Goal: Information Seeking & Learning: Understand process/instructions

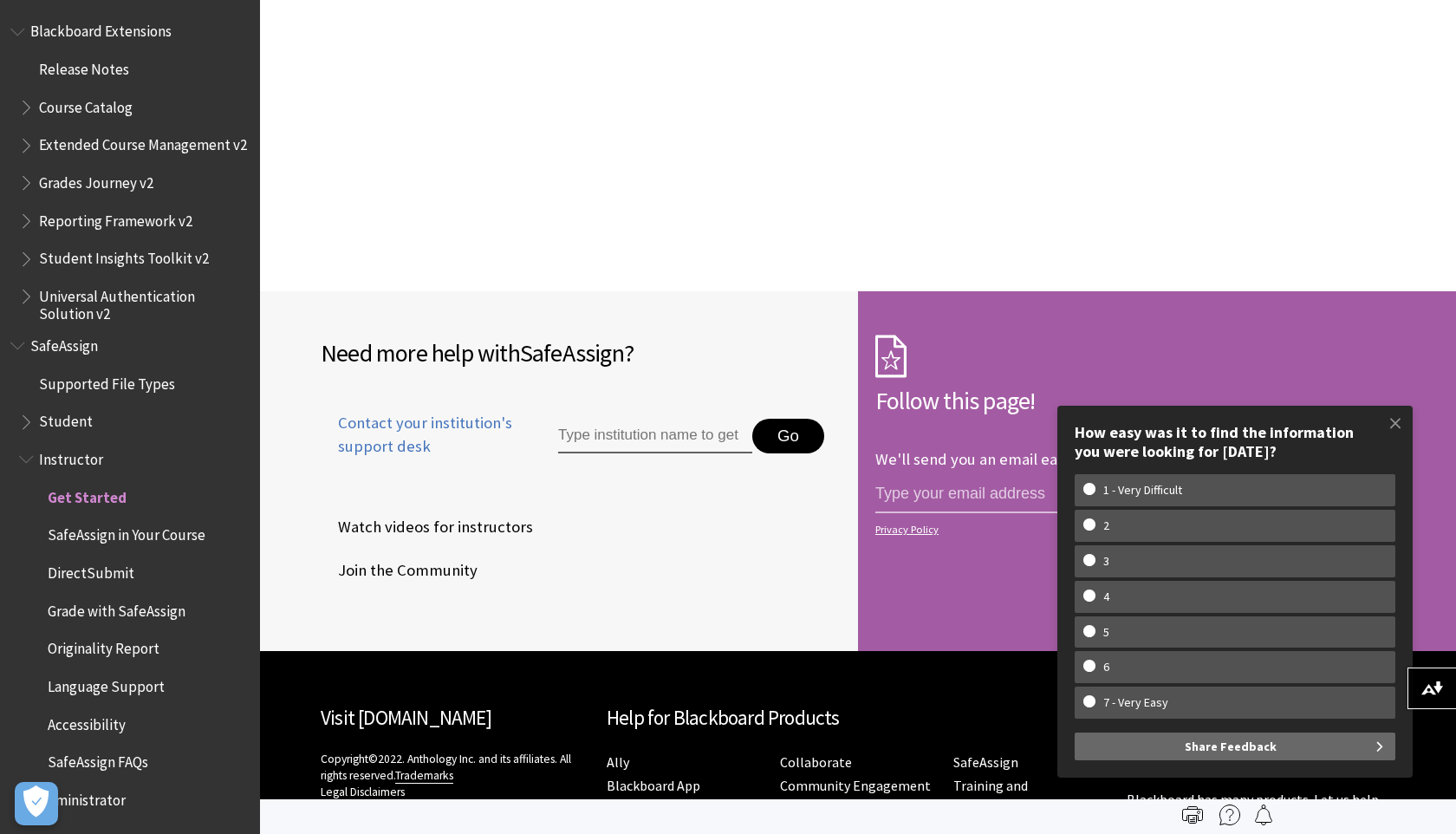
scroll to position [2450, 0]
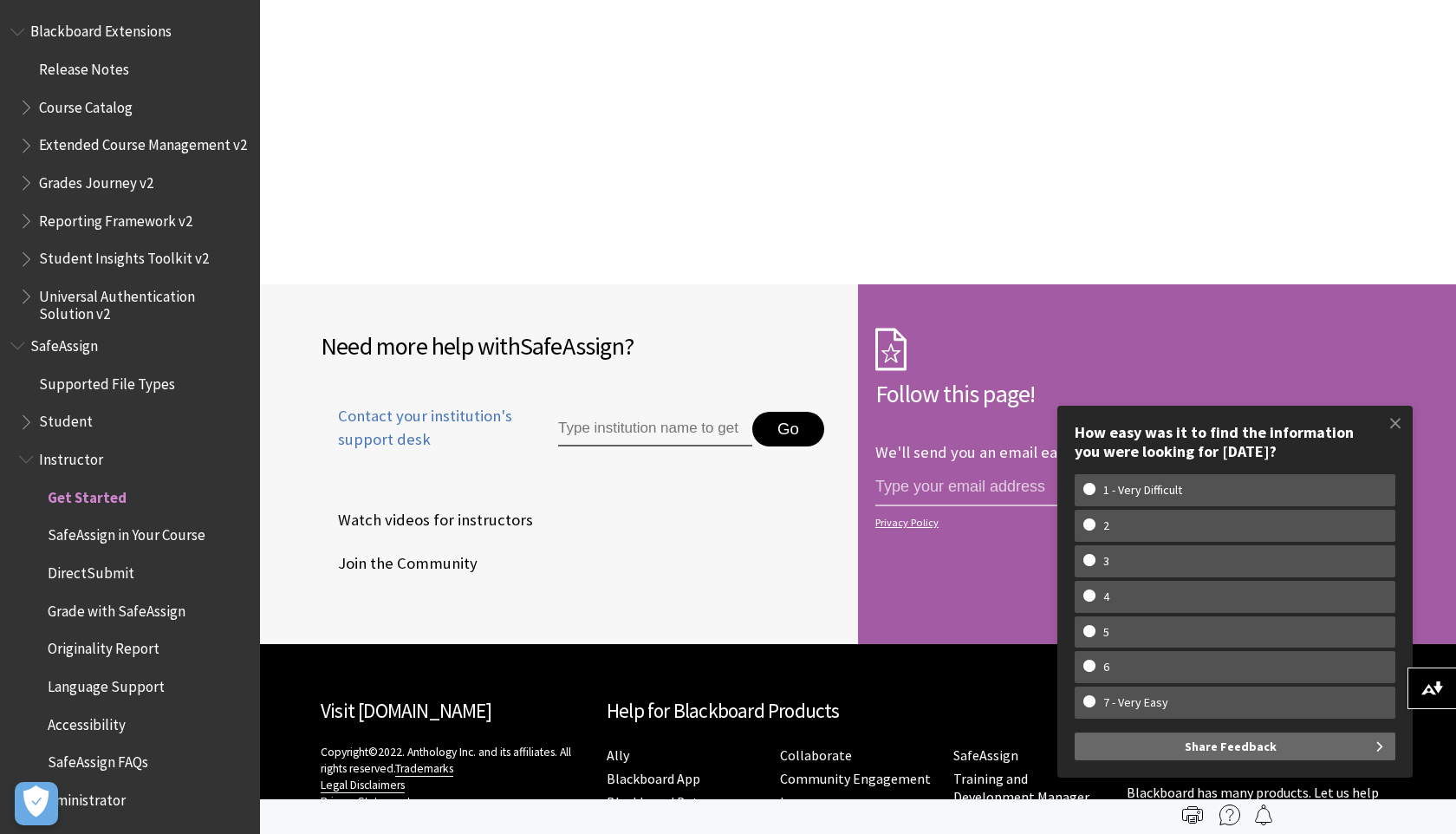
click at [1365, 294] on form "Follow this page! We'll send you an email each time we make an important change…" at bounding box center [1136, 464] width 555 height 360
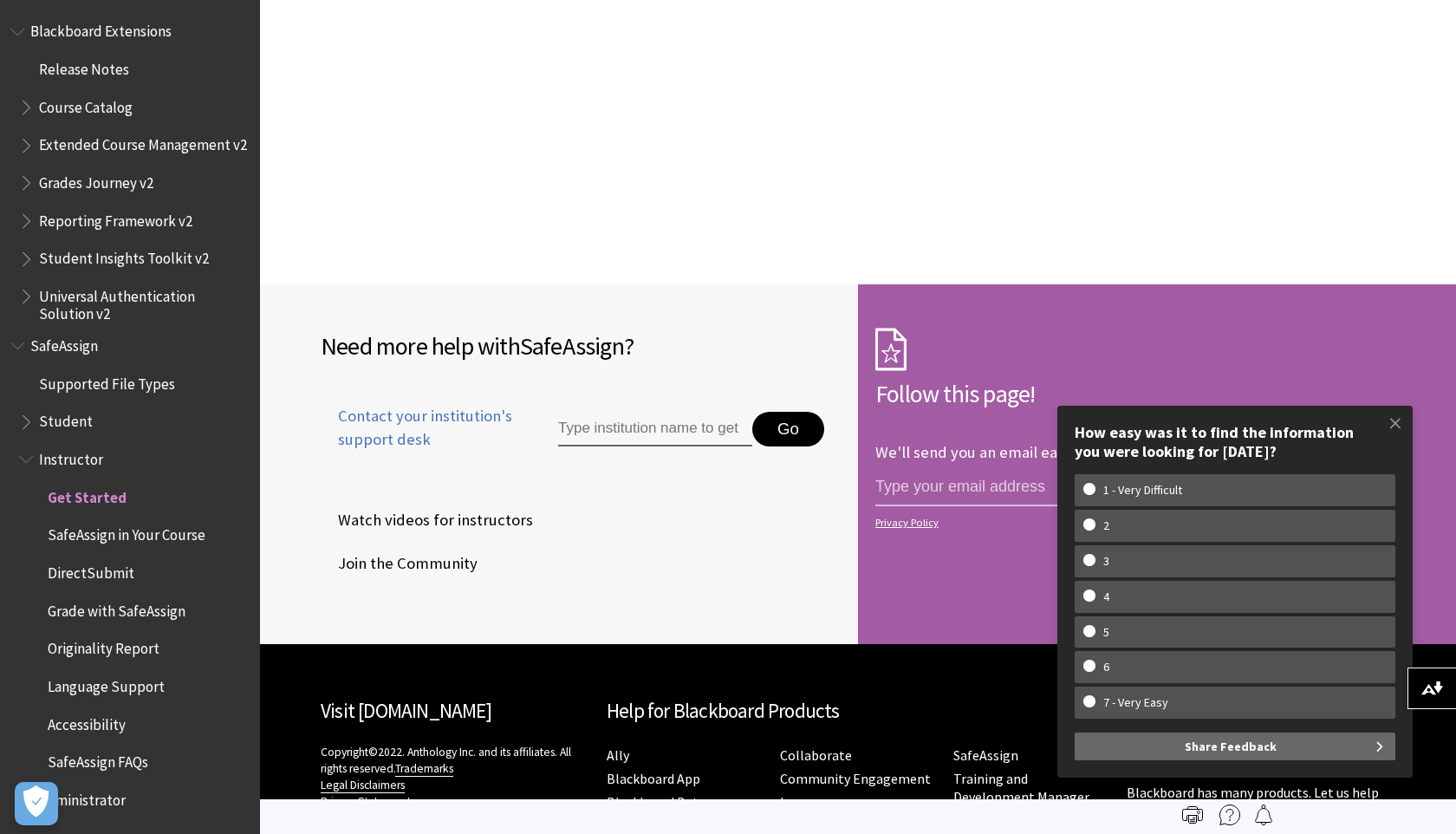
click at [1365, 294] on form "Follow this page! We'll send you an email each time we make an important change…" at bounding box center [1136, 464] width 555 height 360
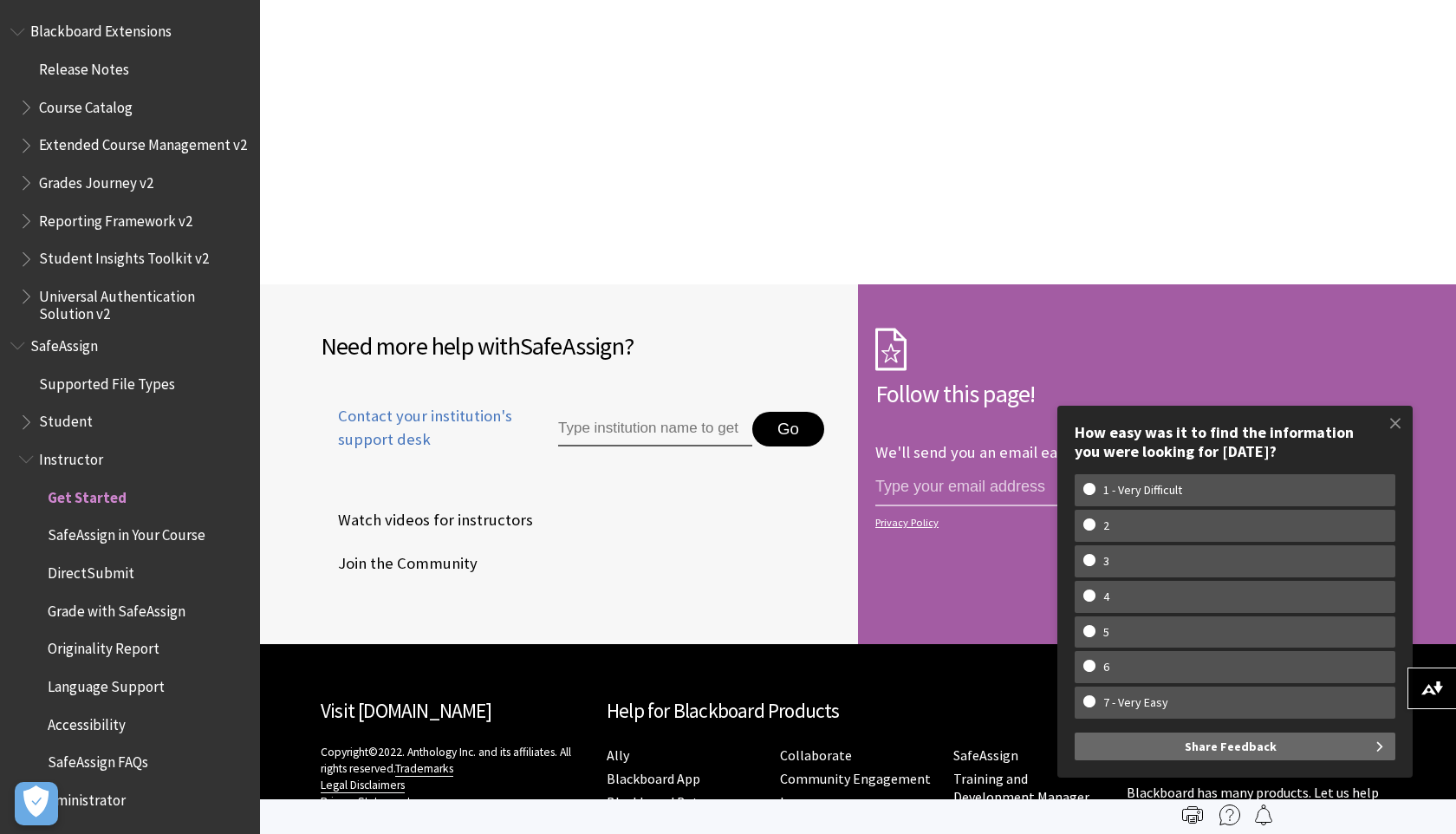
click at [1365, 294] on form "Follow this page! We'll send you an email each time we make an important change…" at bounding box center [1136, 464] width 555 height 360
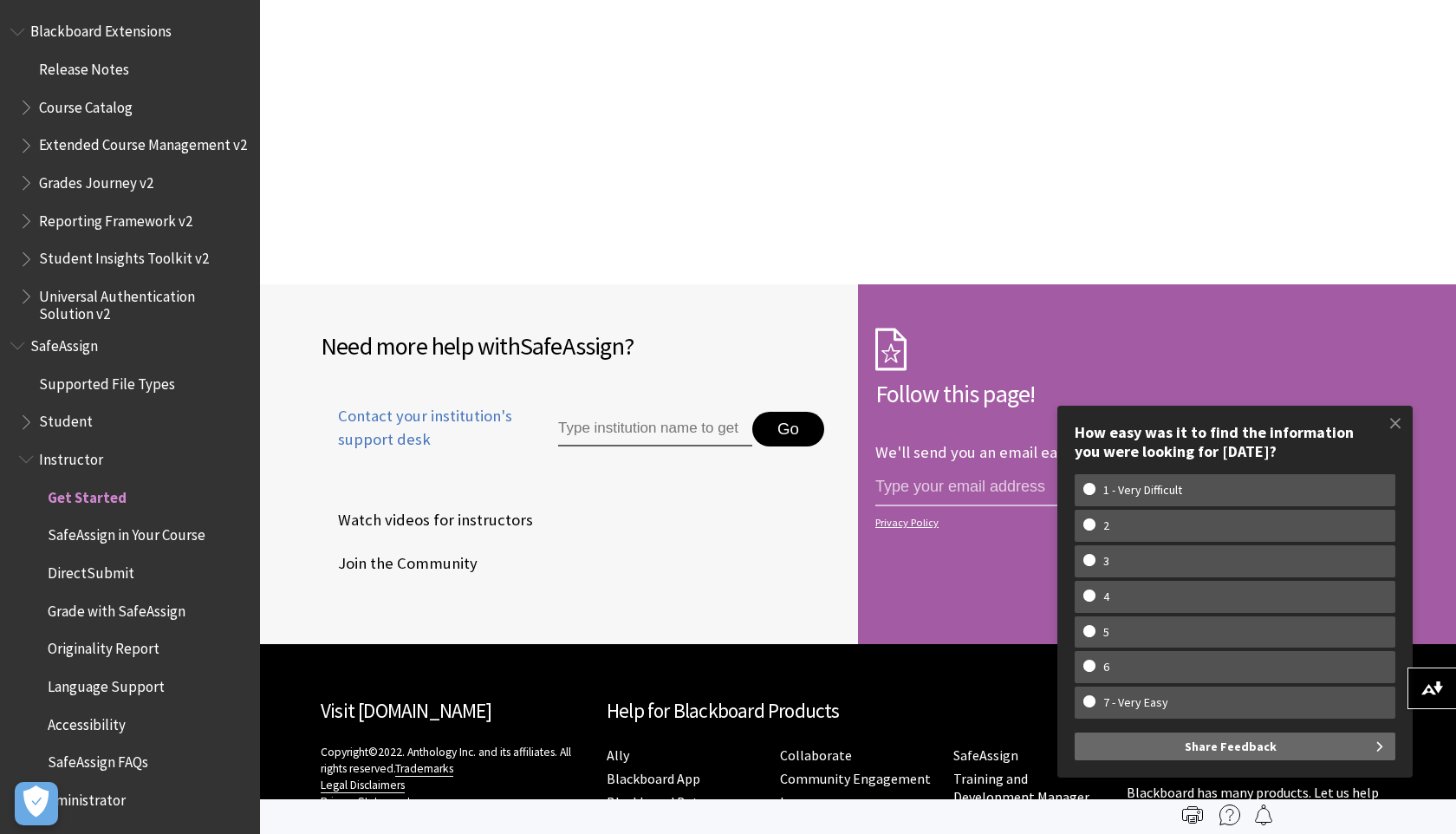
click at [1365, 294] on form "Follow this page! We'll send you an email each time we make an important change…" at bounding box center [1136, 464] width 555 height 360
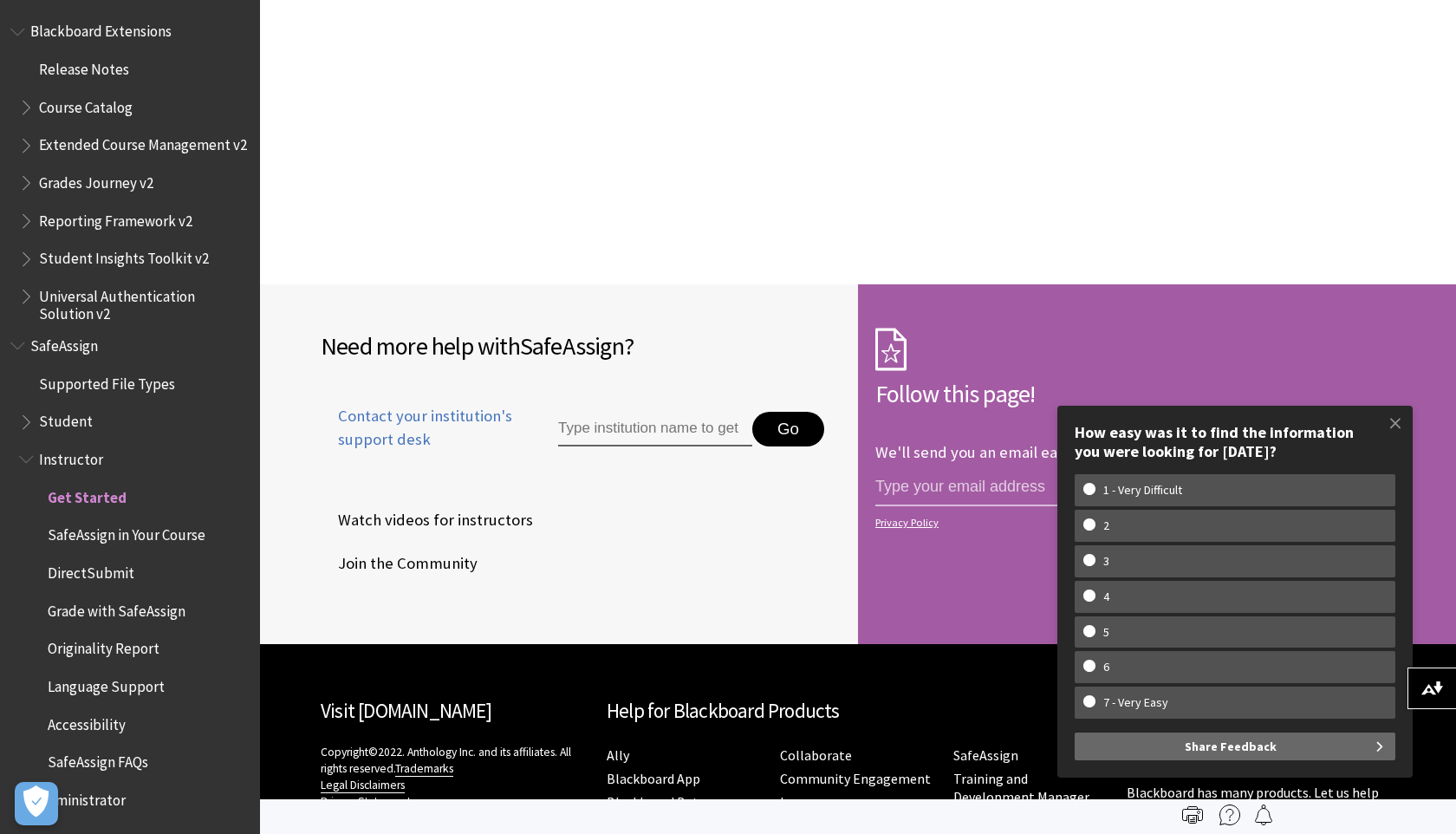
click at [1365, 294] on form "Follow this page! We'll send you an email each time we make an important change…" at bounding box center [1136, 464] width 555 height 360
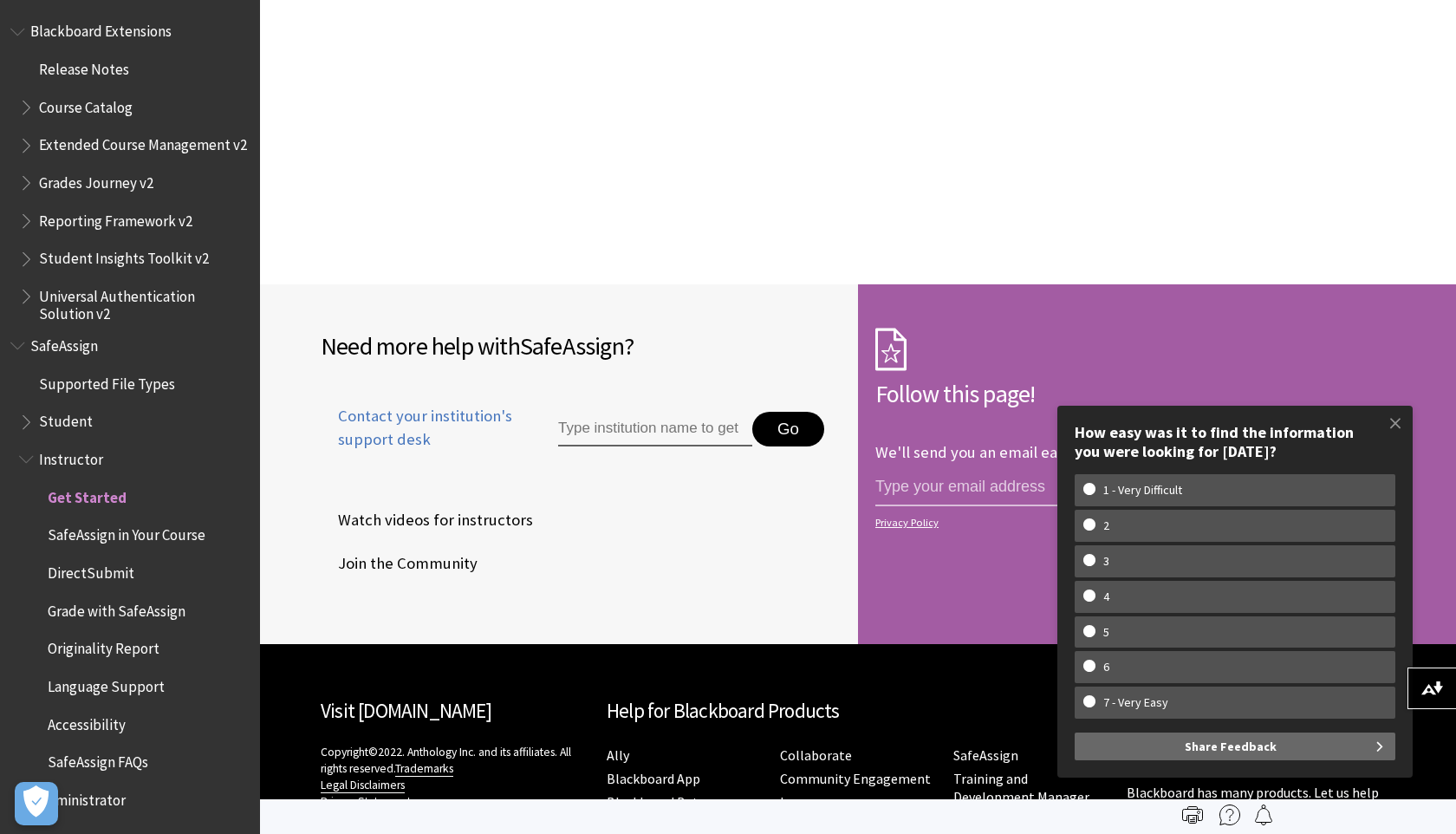
click at [1365, 294] on form "Follow this page! We'll send you an email each time we make an important change…" at bounding box center [1136, 464] width 555 height 360
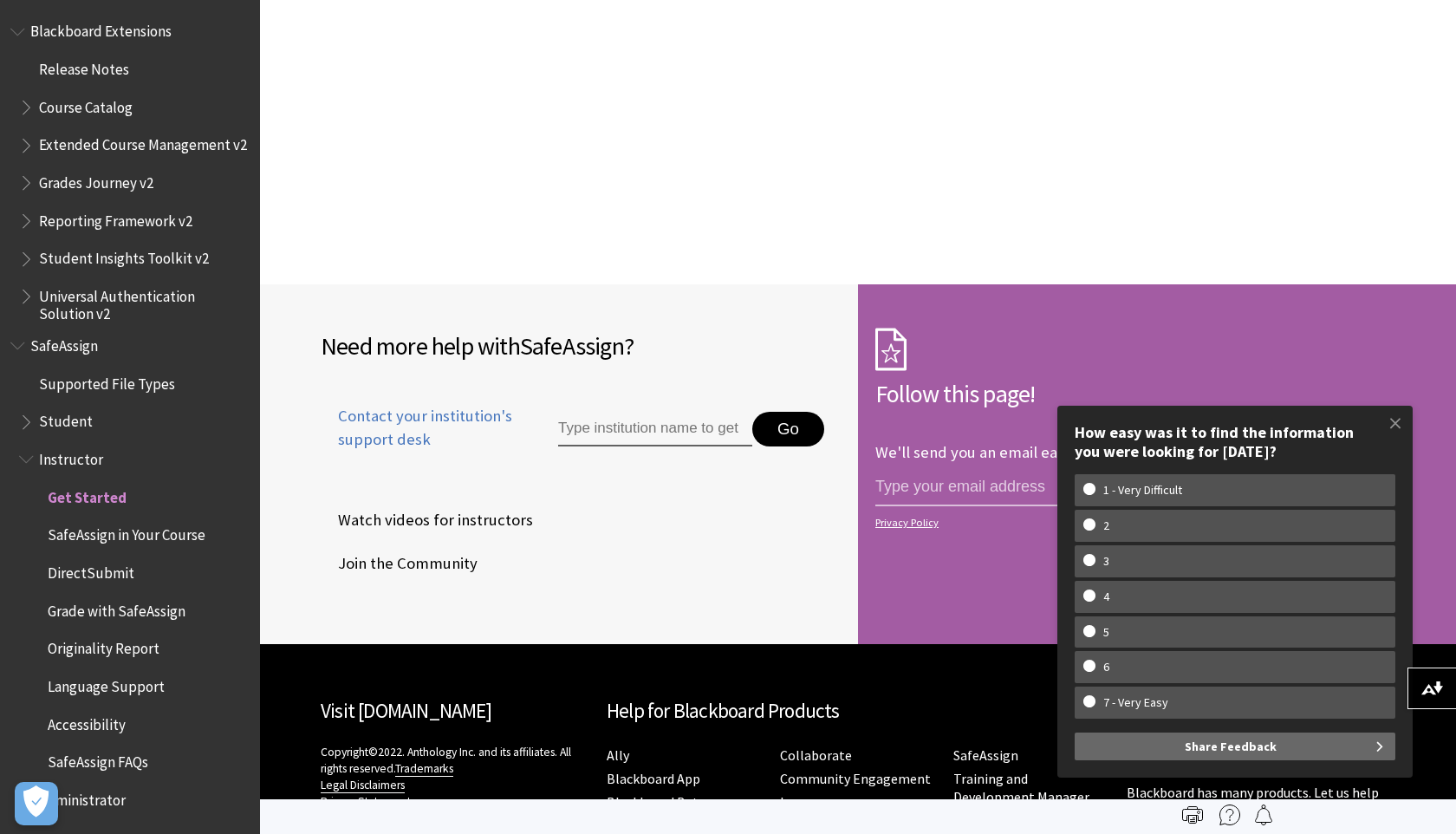
click at [1365, 294] on form "Follow this page! We'll send you an email each time we make an important change…" at bounding box center [1136, 464] width 555 height 360
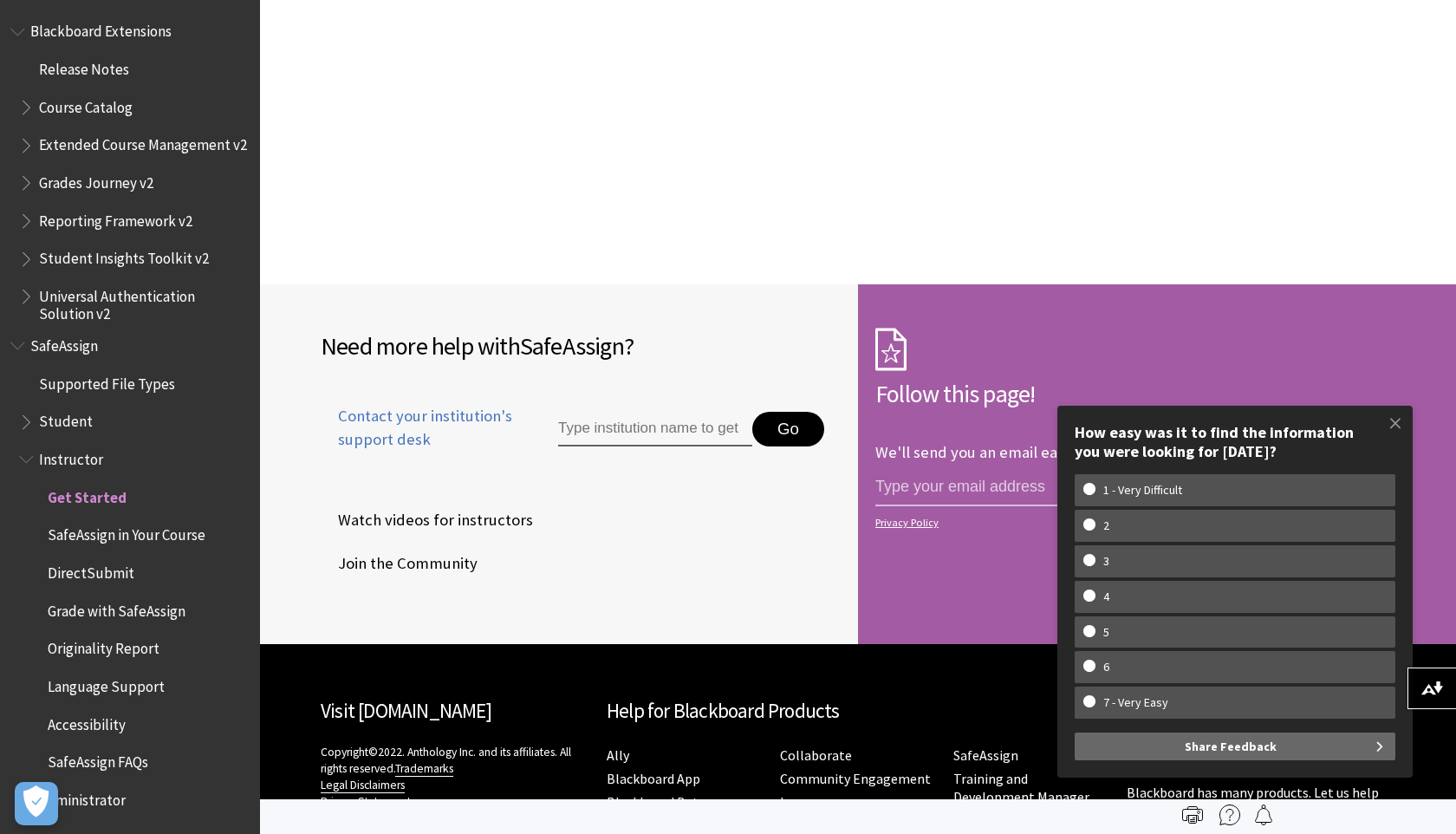
click at [1365, 294] on form "Follow this page! We'll send you an email each time we make an important change…" at bounding box center [1136, 464] width 555 height 360
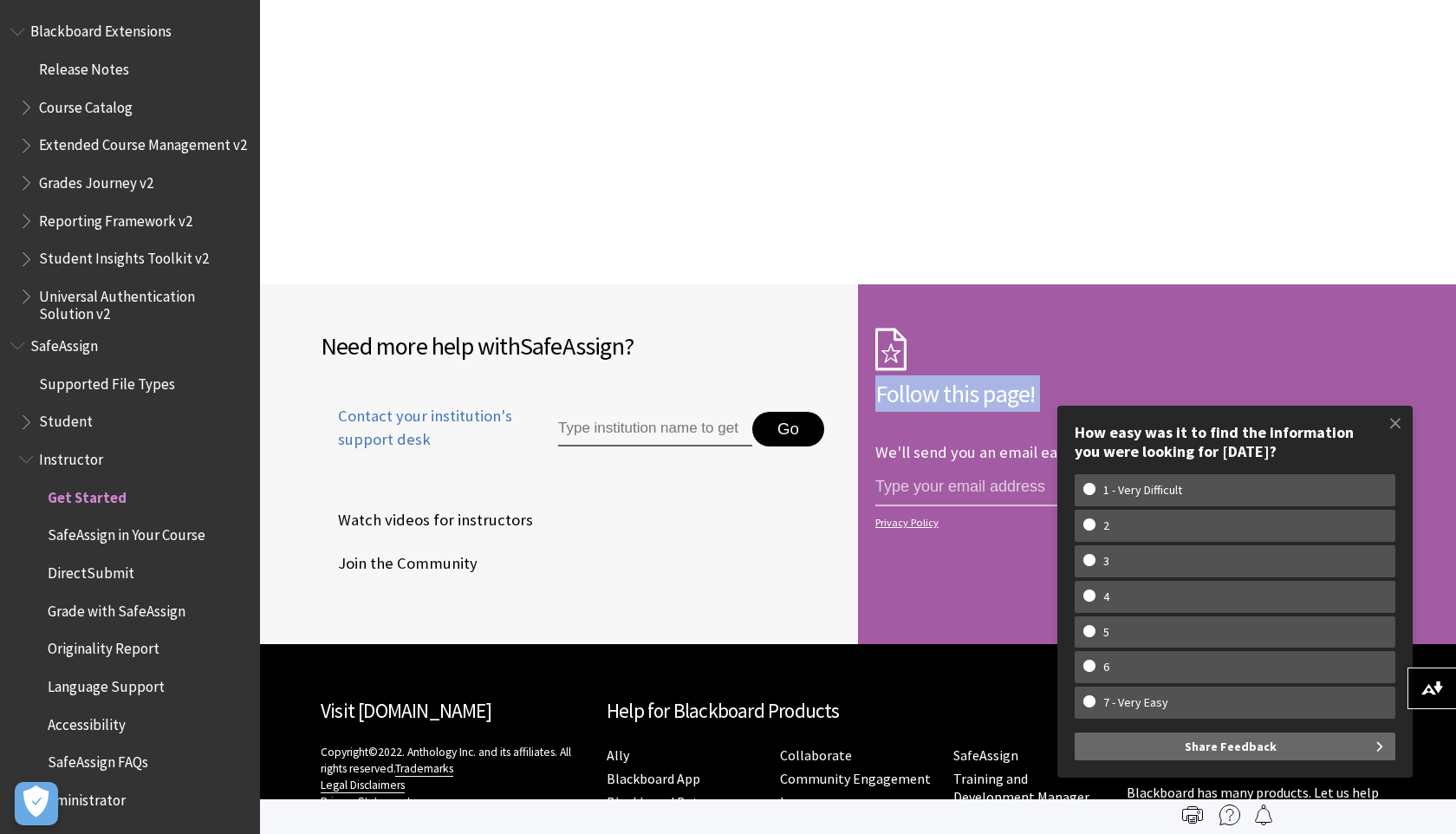
click at [1365, 294] on form "Follow this page! We'll send you an email each time we make an important change…" at bounding box center [1136, 464] width 555 height 360
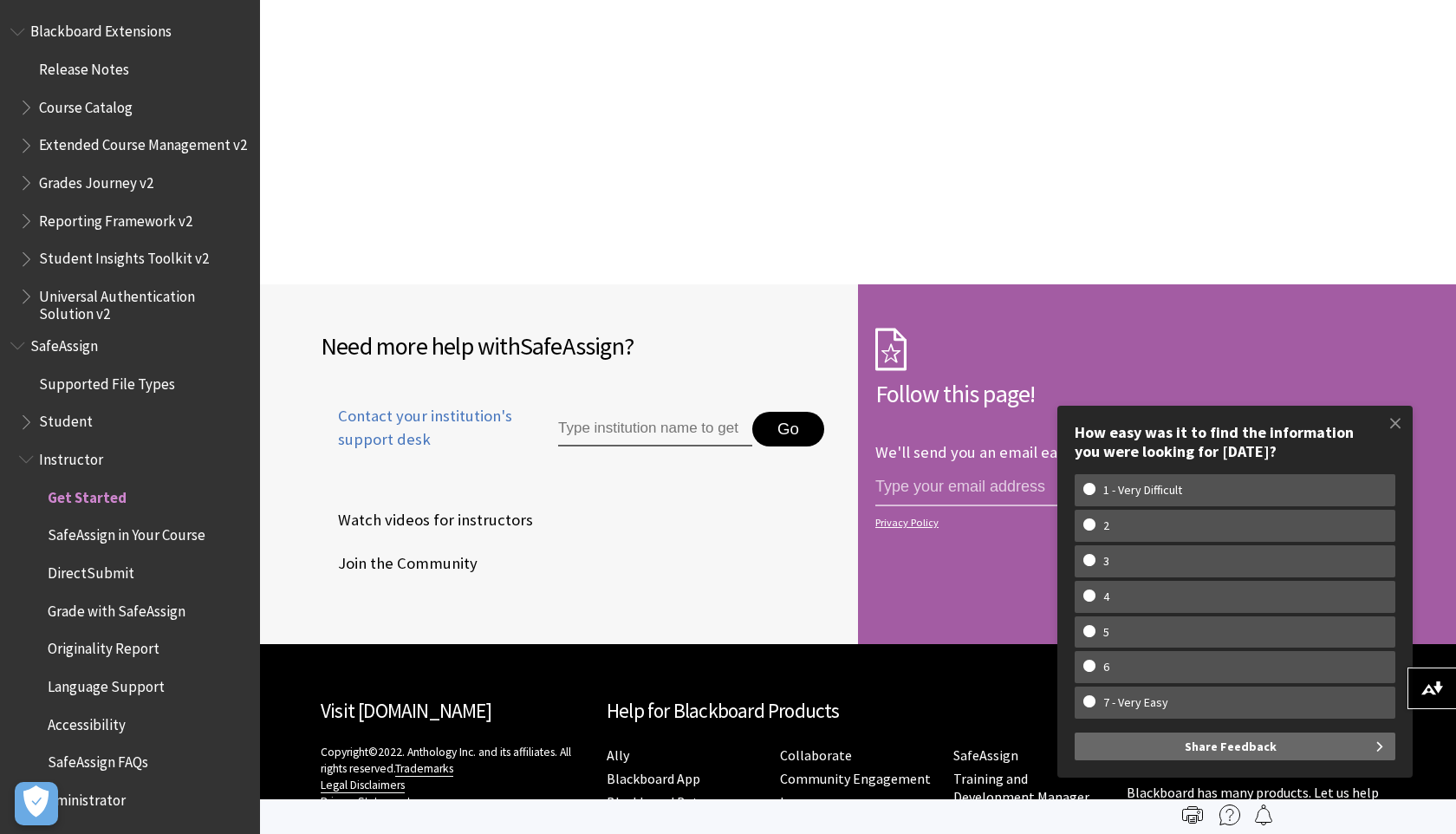
click at [1365, 294] on form "Follow this page! We'll send you an email each time we make an important change…" at bounding box center [1136, 464] width 555 height 360
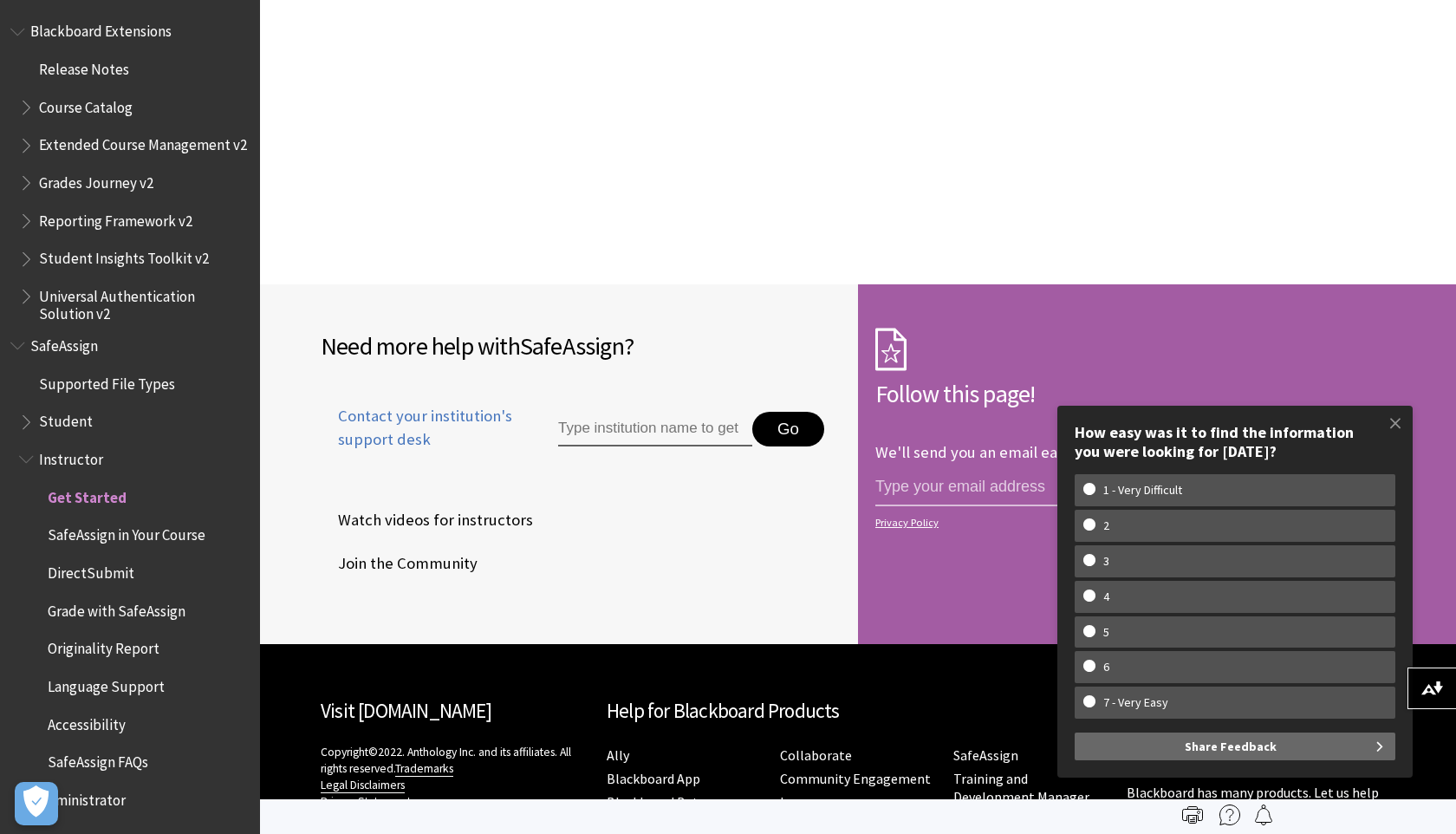
click at [1365, 294] on form "Follow this page! We'll send you an email each time we make an important change…" at bounding box center [1136, 464] width 555 height 360
click at [1345, 298] on form "Follow this page! We'll send you an email each time we make an important change…" at bounding box center [1136, 464] width 555 height 360
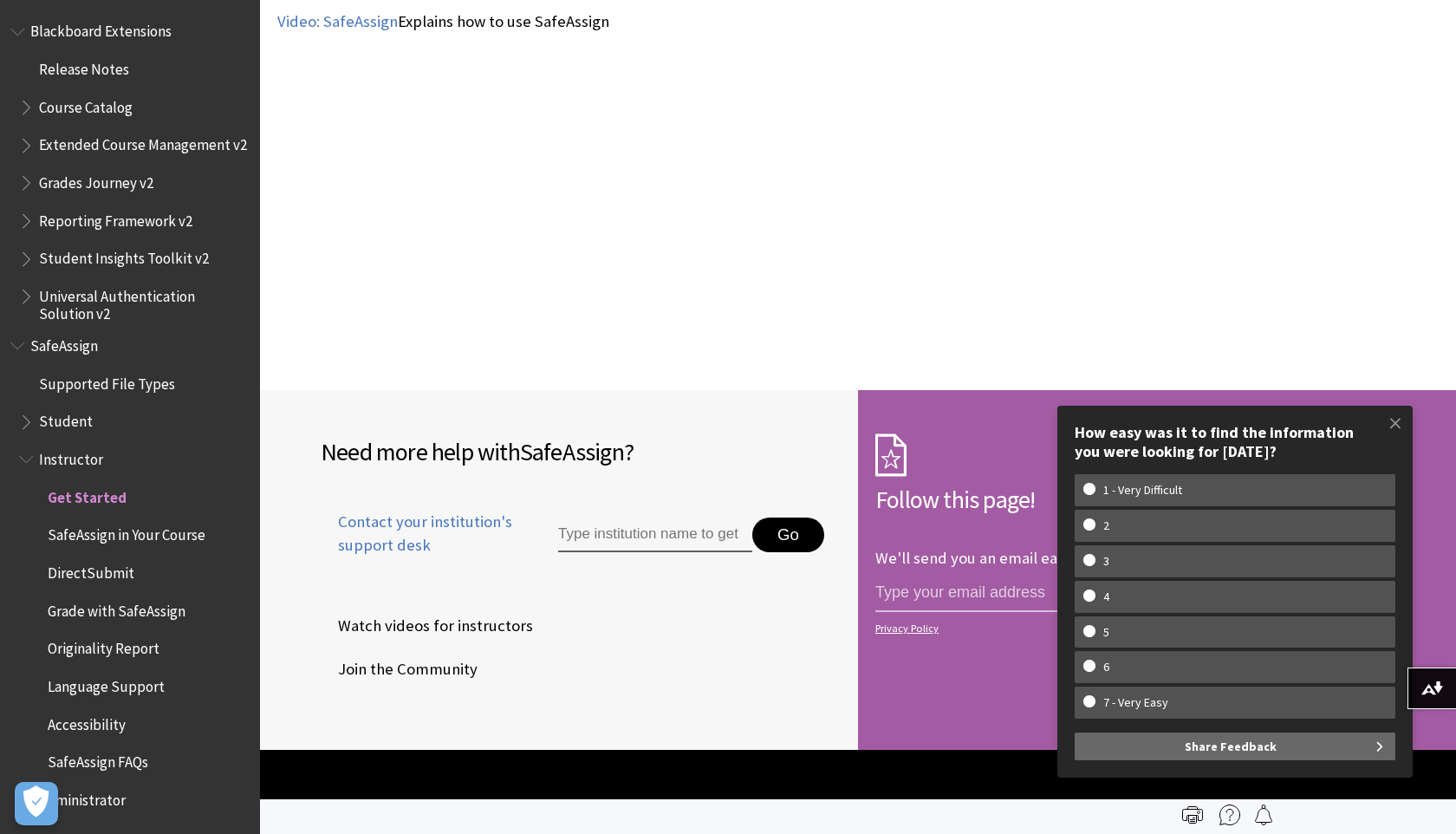
scroll to position [2341, 0]
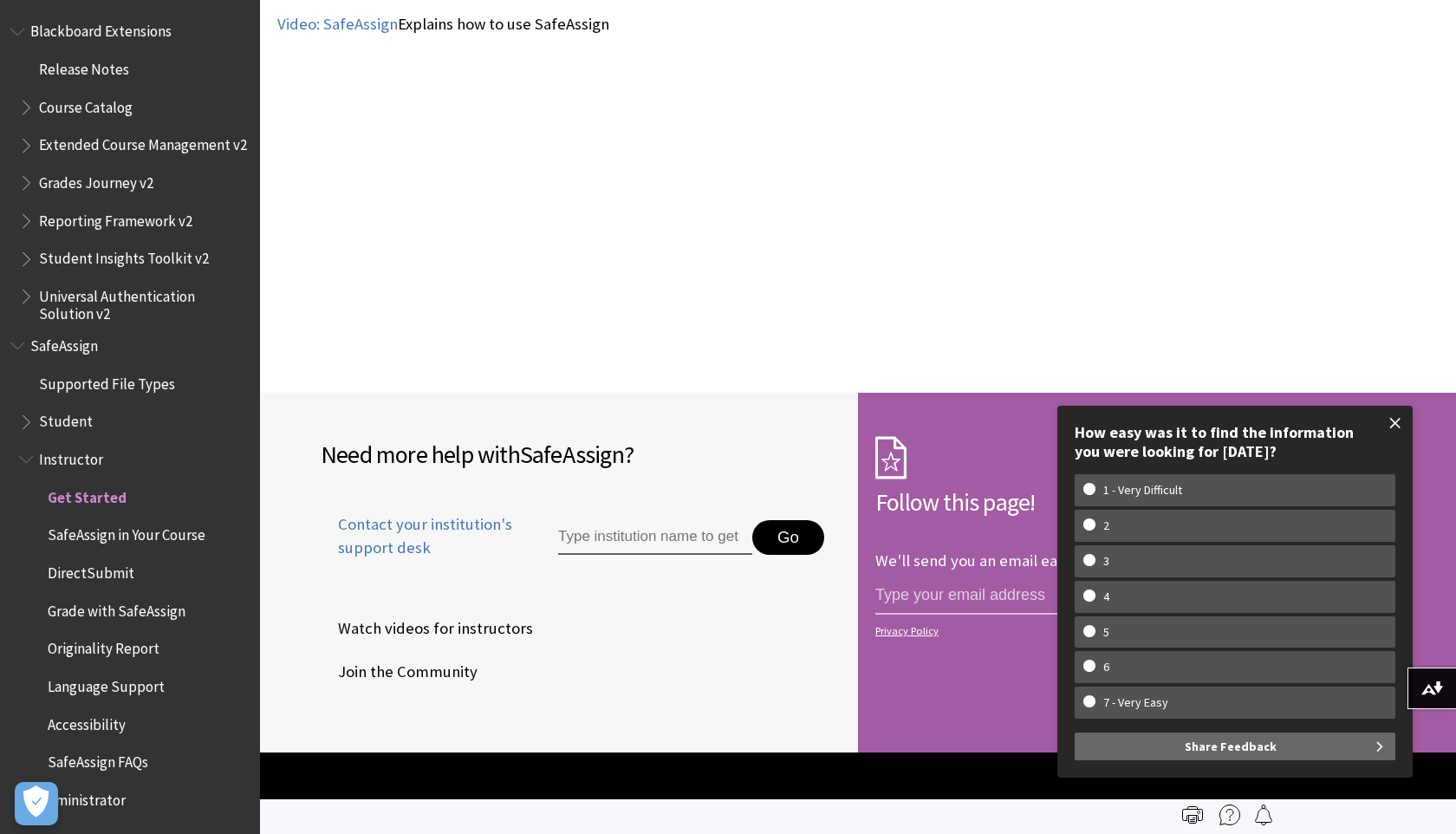
click at [1391, 424] on span at bounding box center [1395, 423] width 36 height 36
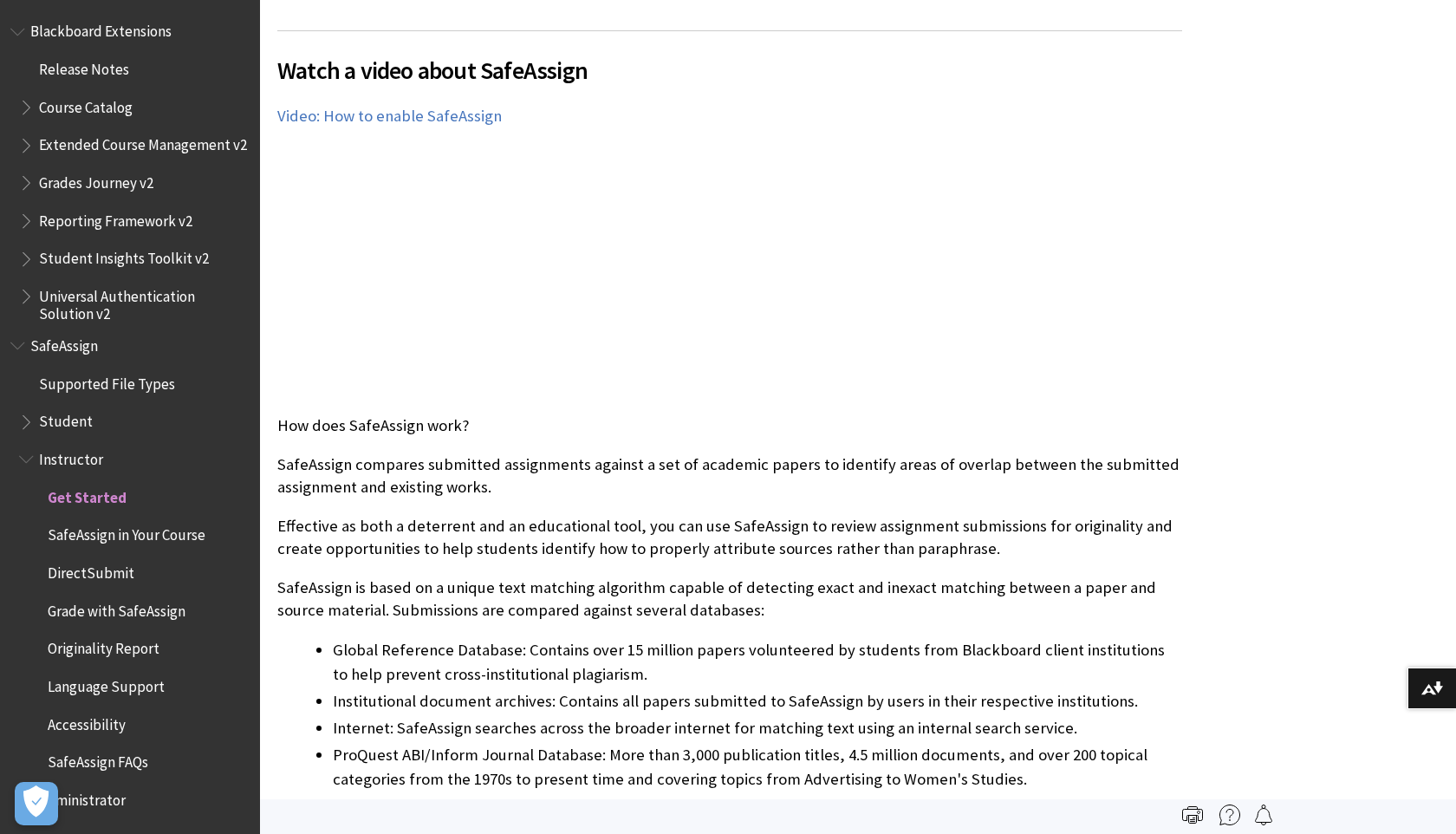
scroll to position [383, 0]
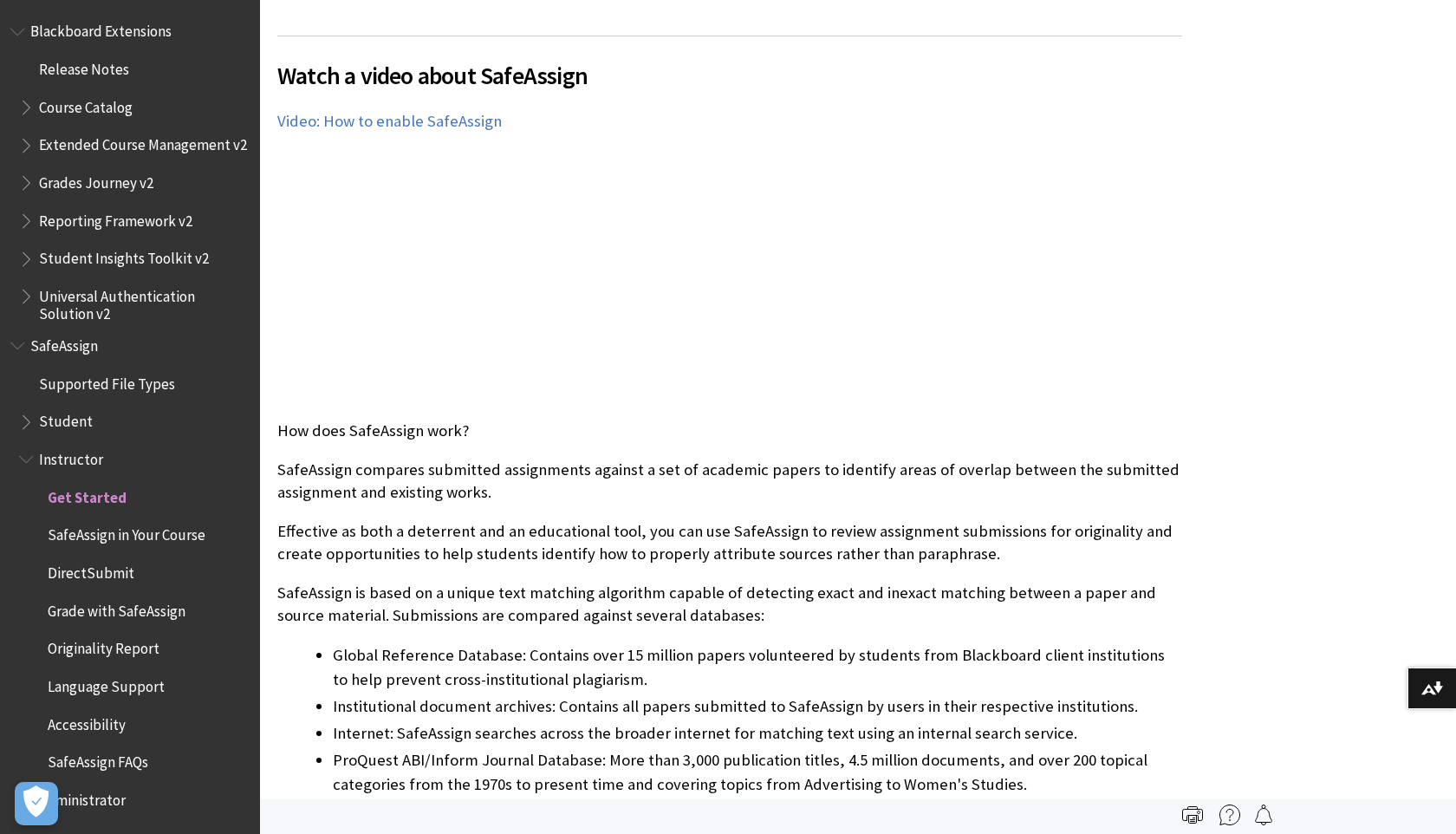
click at [74, 499] on span "Get Started" at bounding box center [88, 494] width 79 height 23
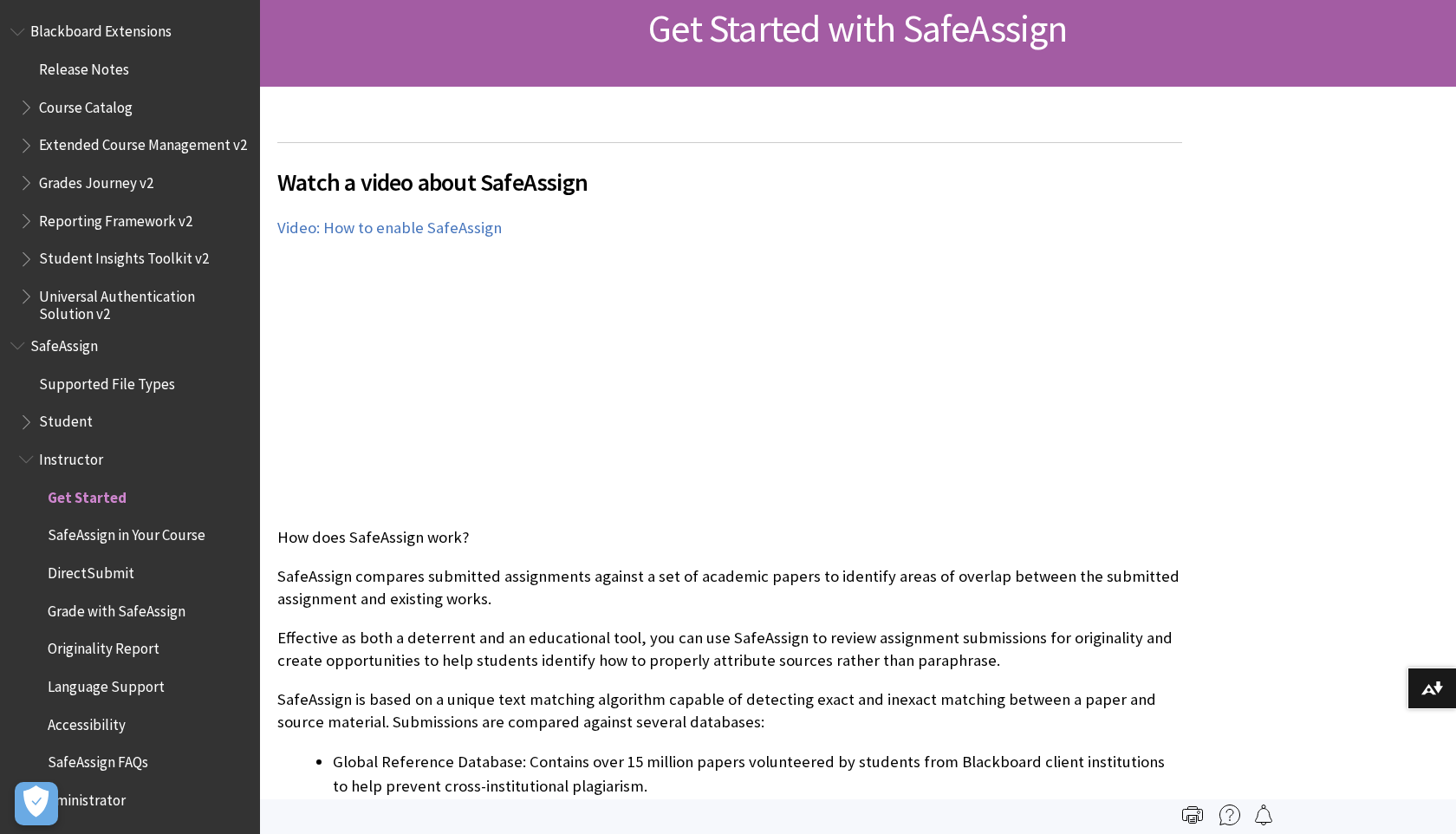
scroll to position [272, 0]
